Goal: Task Accomplishment & Management: Manage account settings

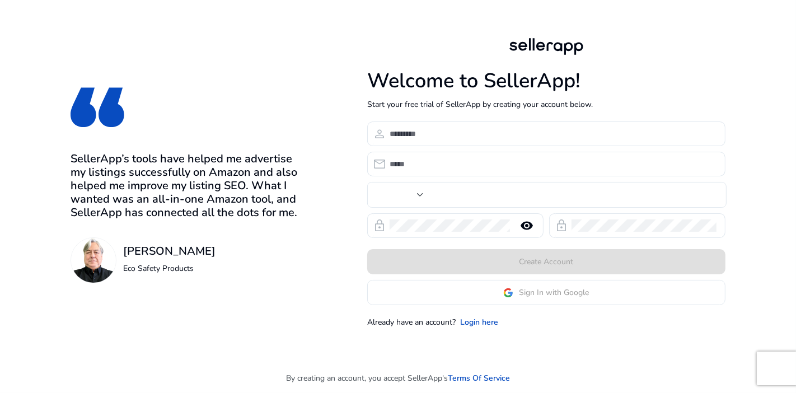
type input "***"
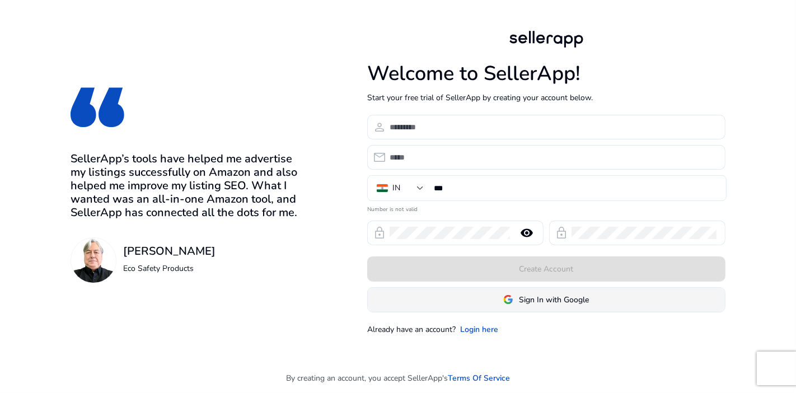
click at [538, 297] on span "Sign In with Google" at bounding box center [554, 300] width 70 height 12
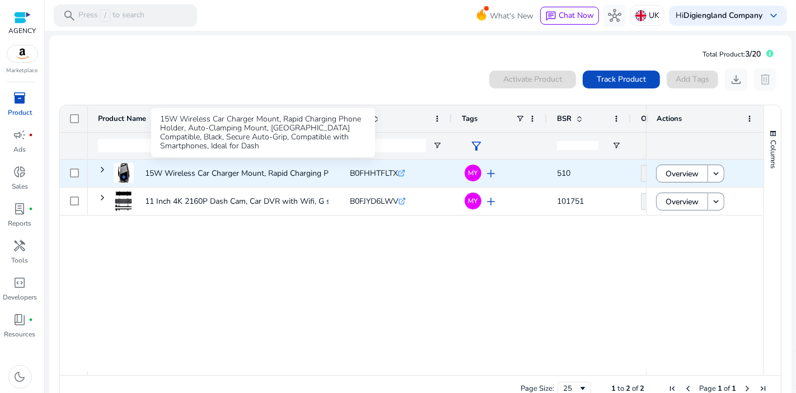
click at [260, 178] on p "15W Wireless Car Charger Mount, Rapid Charging Phone Holder,..." at bounding box center [262, 173] width 234 height 23
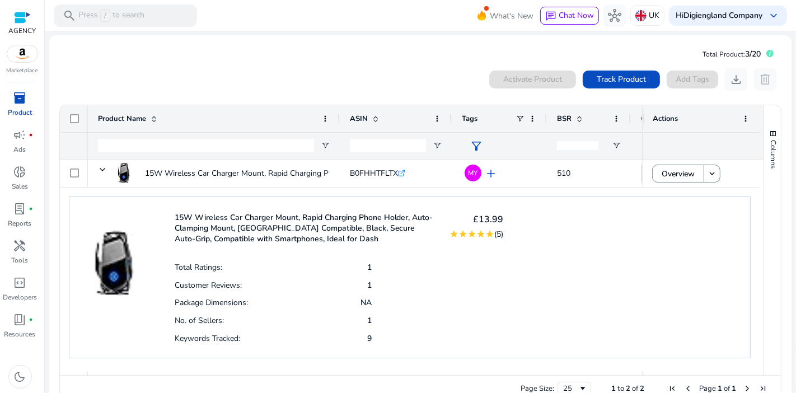
click at [28, 105] on div "inventory_2" at bounding box center [19, 98] width 31 height 18
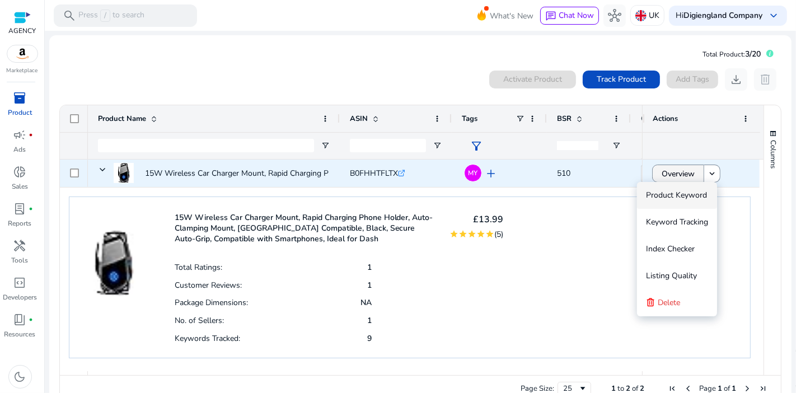
click at [693, 173] on span at bounding box center [677, 173] width 51 height 27
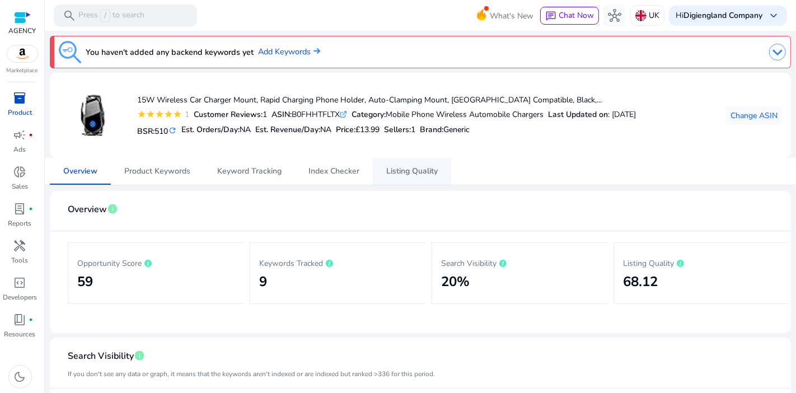
click at [411, 173] on span "Listing Quality" at bounding box center [411, 171] width 51 height 8
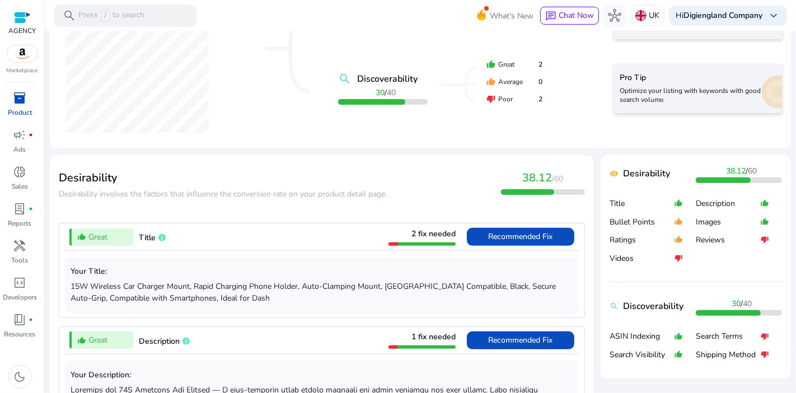
scroll to position [311, 0]
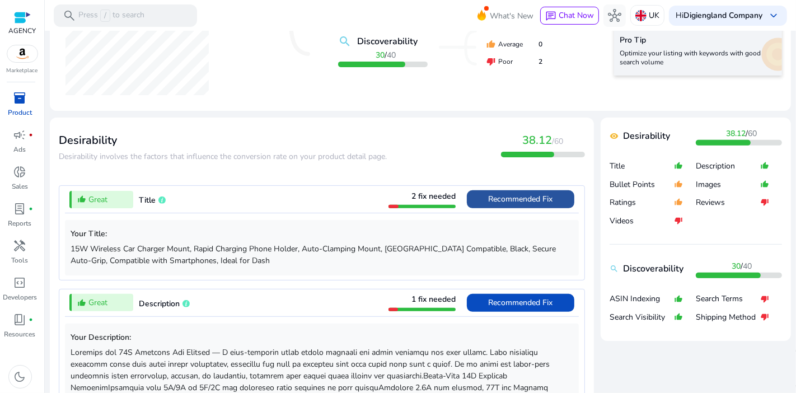
click at [514, 199] on span "Recommended Fix" at bounding box center [520, 199] width 64 height 11
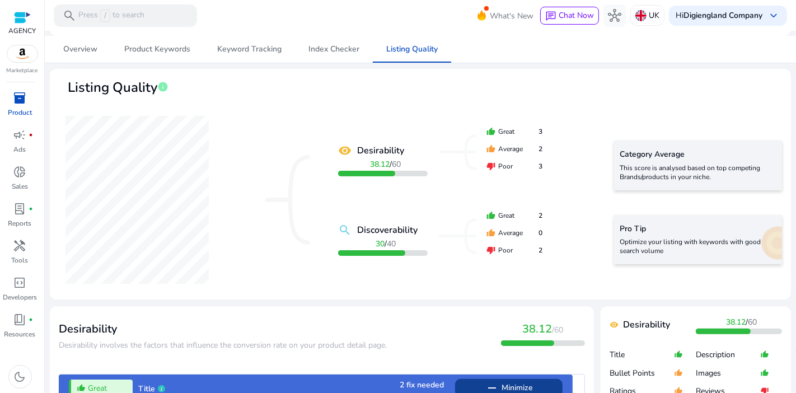
scroll to position [0, 0]
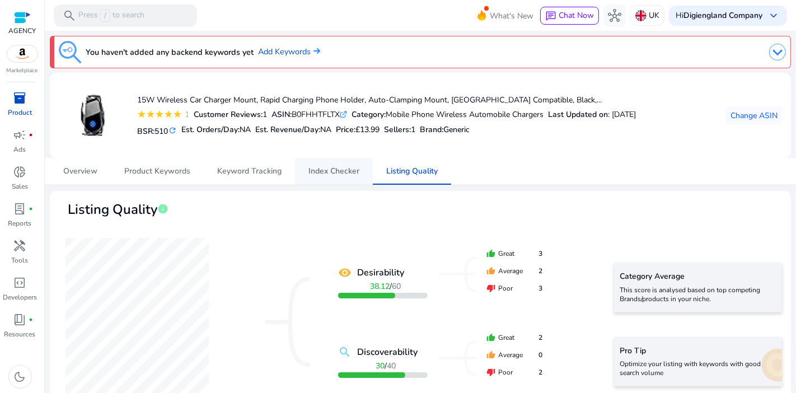
click at [327, 175] on span "Index Checker" at bounding box center [333, 171] width 51 height 8
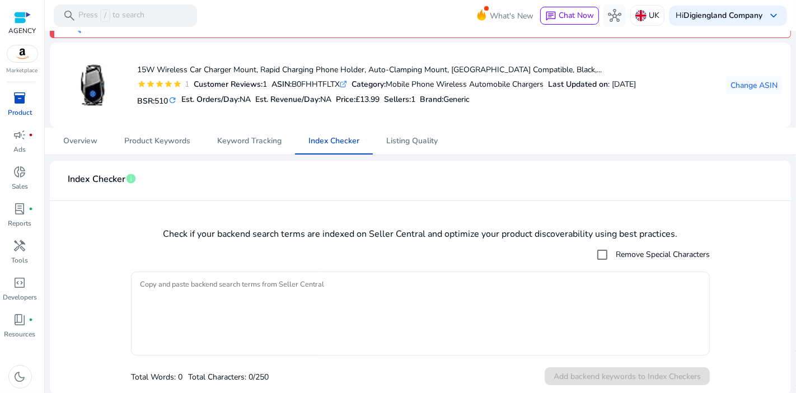
scroll to position [32, 0]
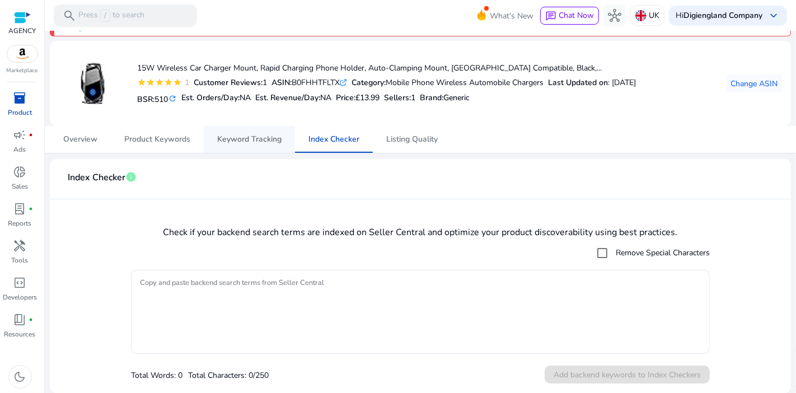
click at [250, 146] on span "Keyword Tracking" at bounding box center [249, 139] width 64 height 27
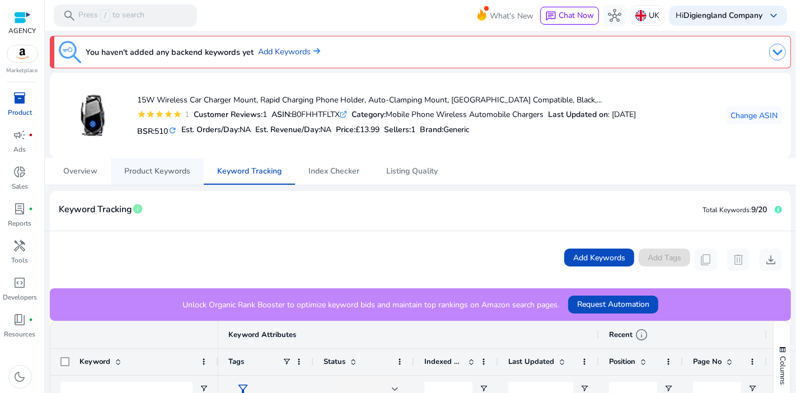
click at [159, 172] on span "Product Keywords" at bounding box center [157, 171] width 66 height 8
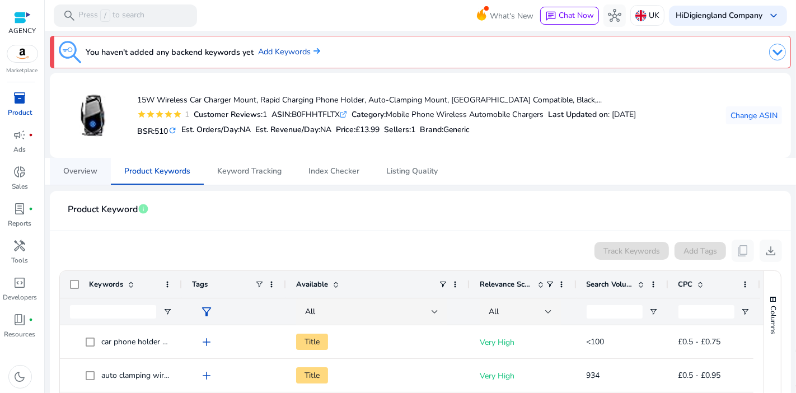
click at [84, 174] on span "Overview" at bounding box center [80, 171] width 34 height 8
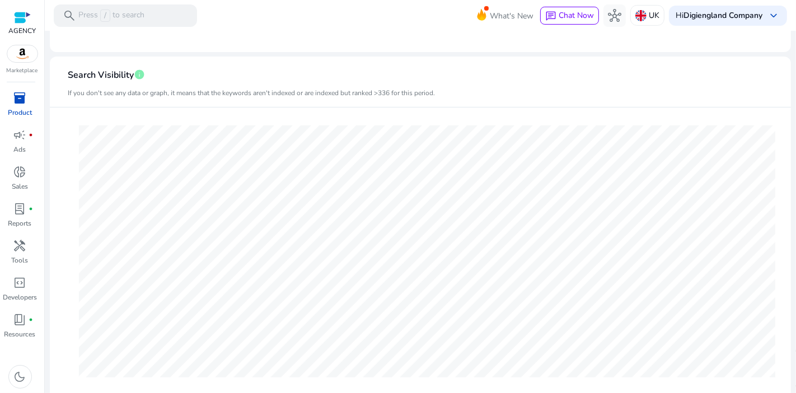
scroll to position [32, 0]
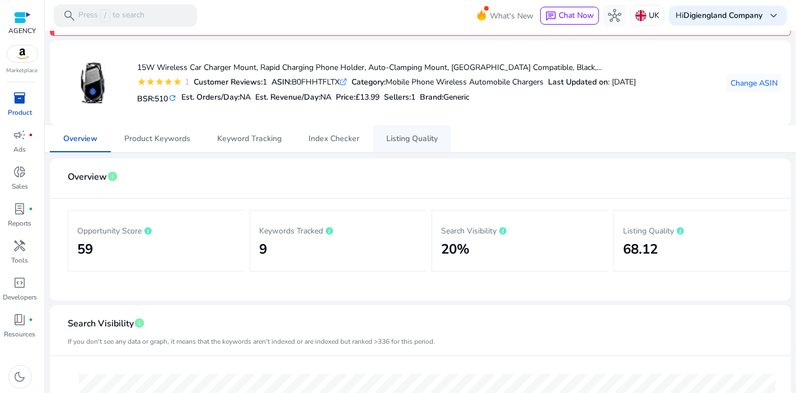
click at [415, 130] on span "Listing Quality" at bounding box center [411, 138] width 51 height 27
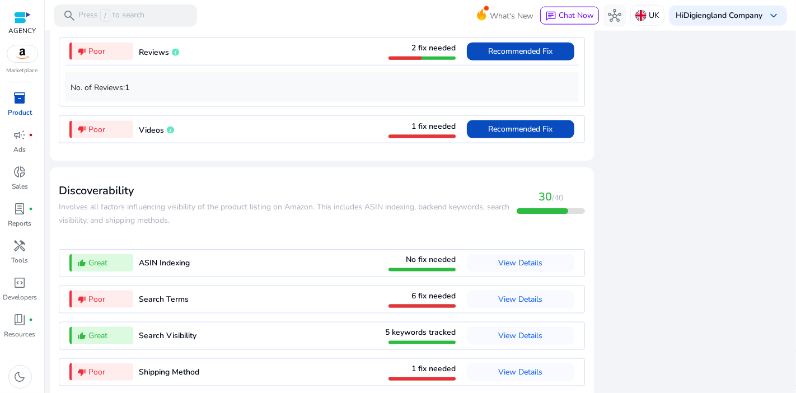
scroll to position [1258, 0]
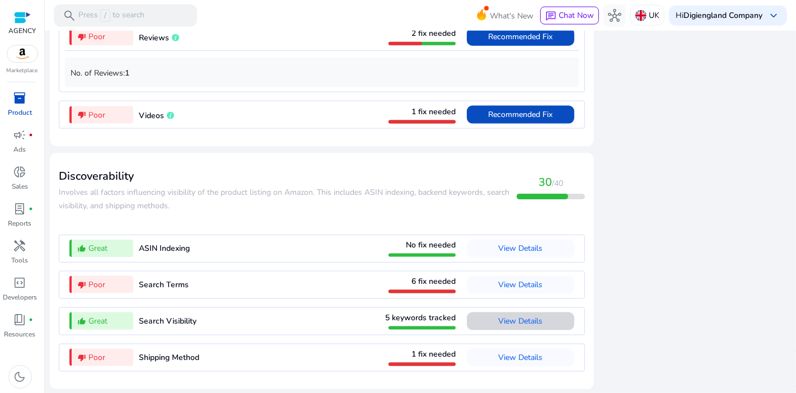
click at [518, 320] on span "View Details" at bounding box center [520, 321] width 44 height 11
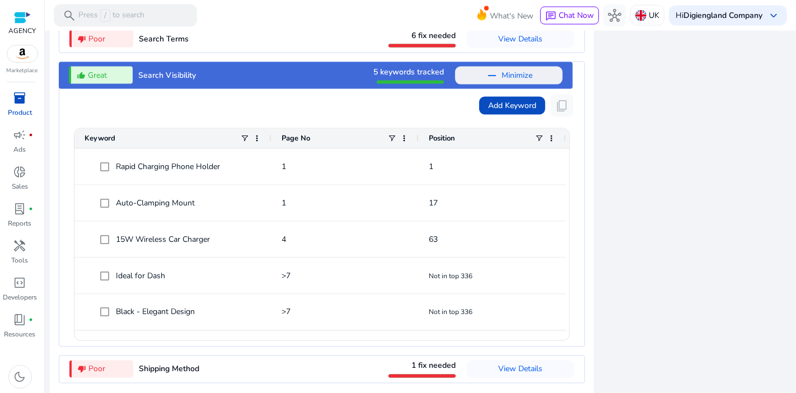
scroll to position [1515, 0]
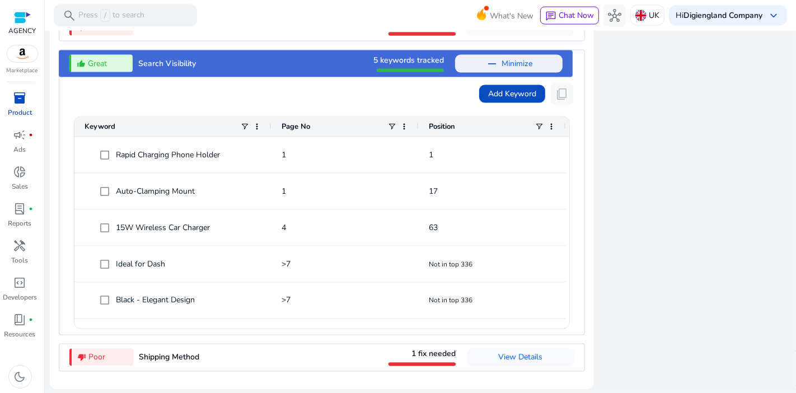
click at [518, 319] on div "Rapid Charging Phone Holder 1 1 Auto-Clamping Mount 1 17 15W Wireless Car Charg…" at bounding box center [321, 232] width 495 height 191
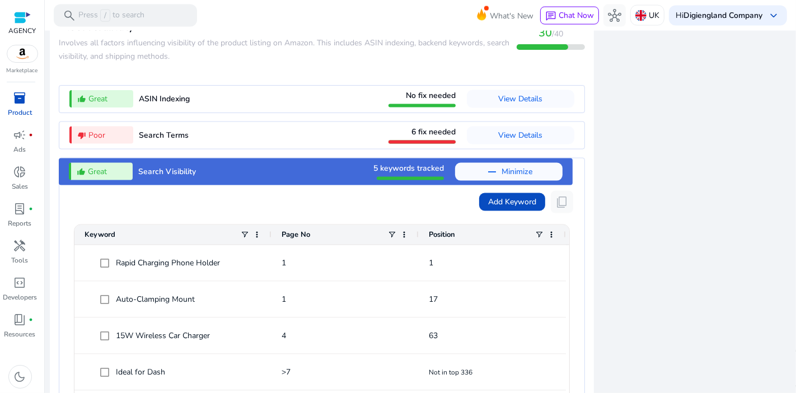
scroll to position [1390, 0]
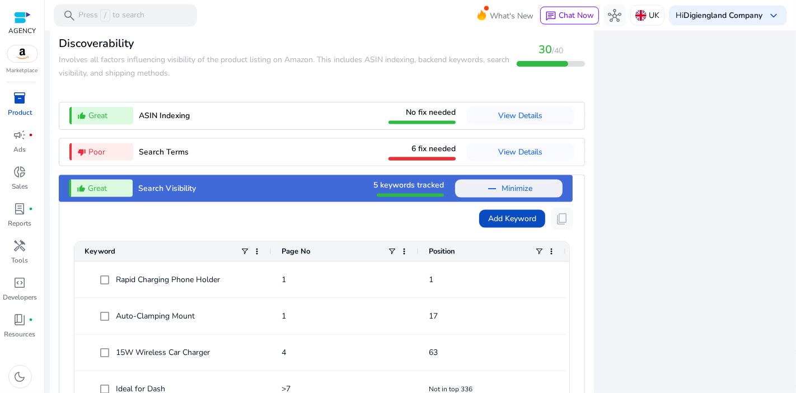
click at [491, 189] on mat-icon "remove" at bounding box center [491, 188] width 13 height 13
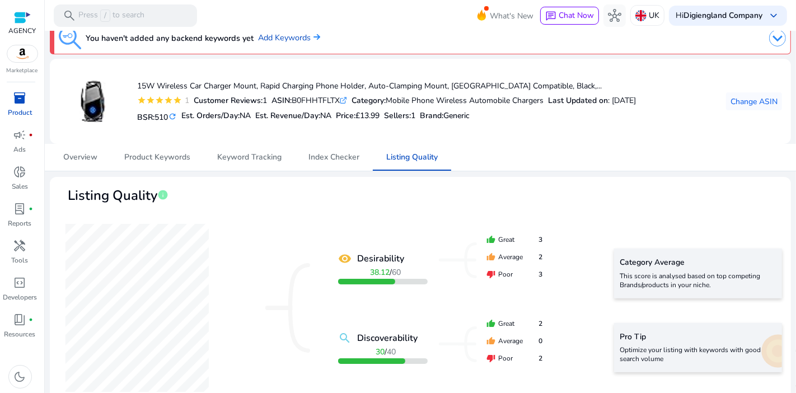
scroll to position [0, 0]
